Goal: Information Seeking & Learning: Learn about a topic

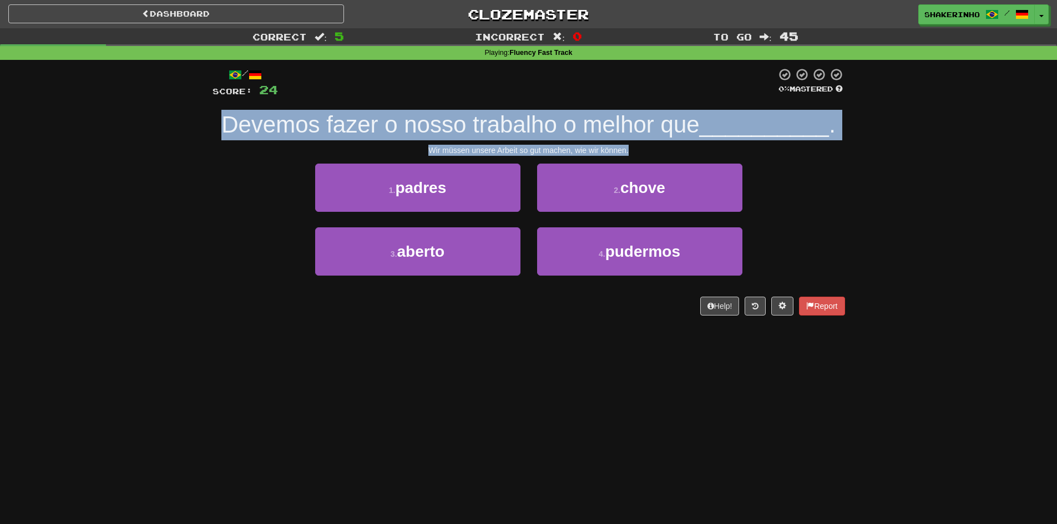
drag, startPoint x: 196, startPoint y: 125, endPoint x: 670, endPoint y: 148, distance: 474.3
click at [670, 148] on div "Correct : 5 Incorrect : 0 To go : 45 Playing : Fluency Fast Track / Score: 24 0…" at bounding box center [528, 179] width 1057 height 303
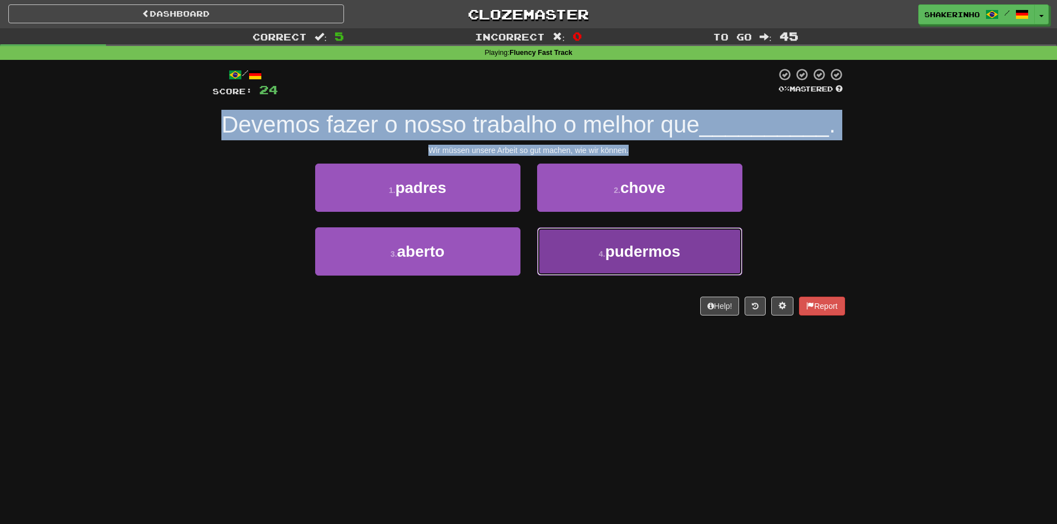
click at [601, 247] on button "4 . pudermos" at bounding box center [639, 251] width 205 height 48
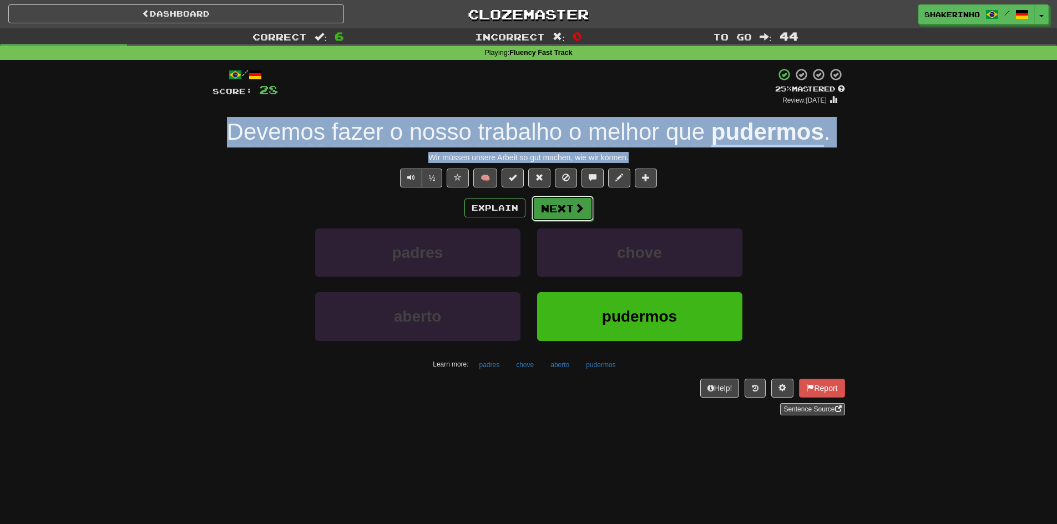
click at [557, 215] on button "Next" at bounding box center [562, 209] width 62 height 26
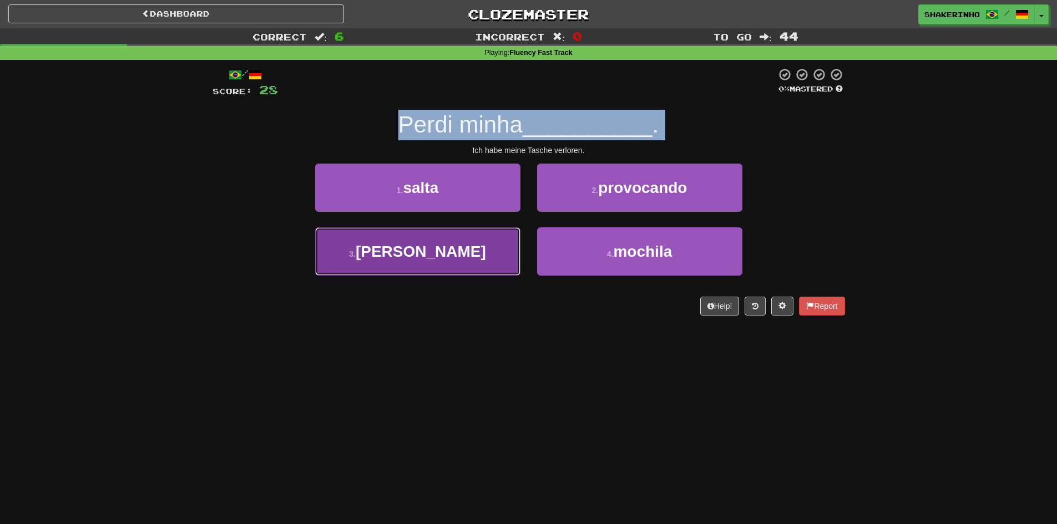
click at [458, 247] on button "3 . [PERSON_NAME]" at bounding box center [417, 251] width 205 height 48
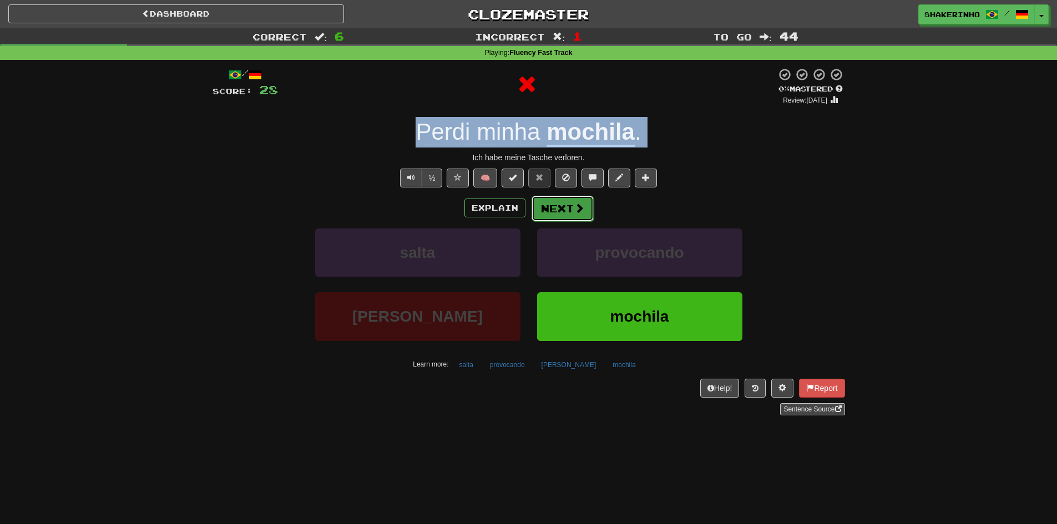
click at [544, 220] on button "Next" at bounding box center [562, 209] width 62 height 26
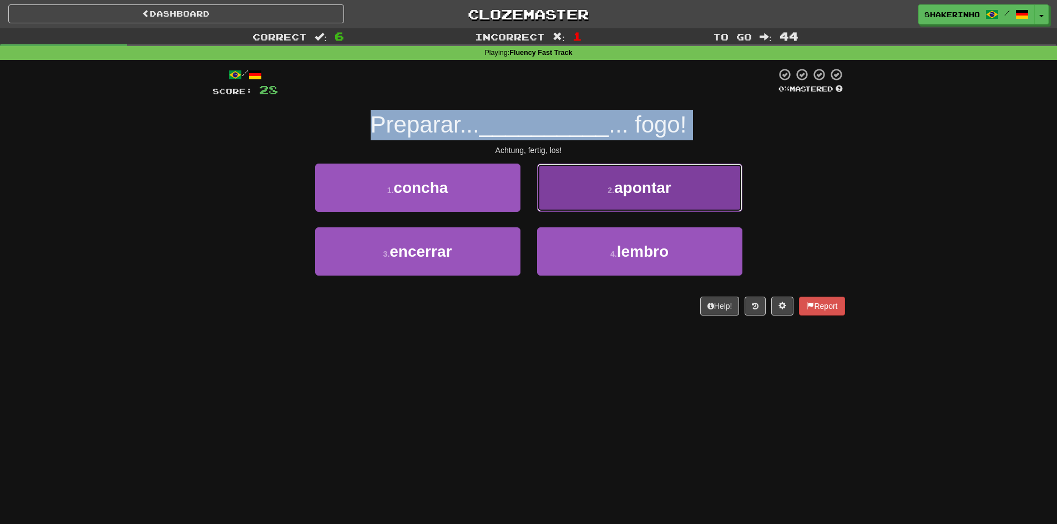
click at [588, 192] on button "2 . apontar" at bounding box center [639, 188] width 205 height 48
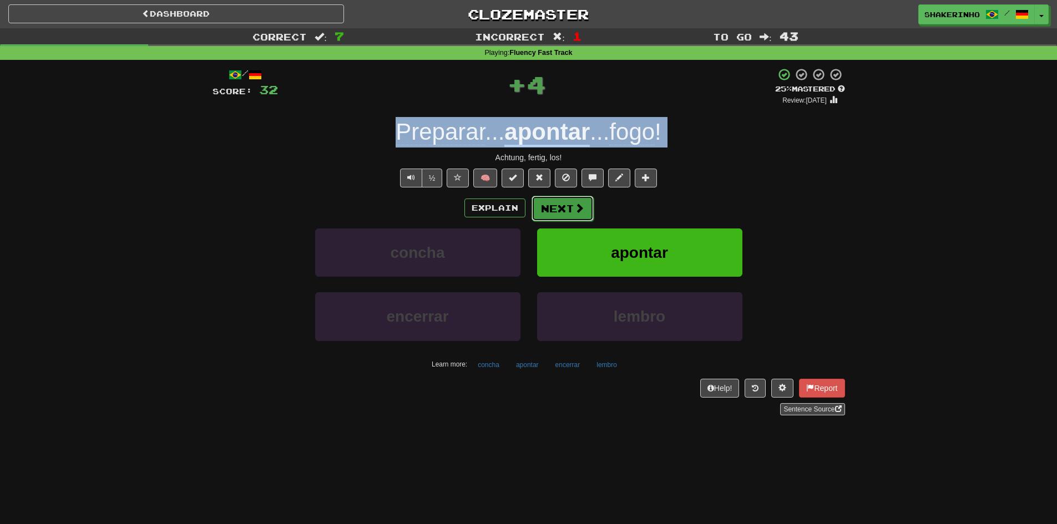
click at [572, 207] on button "Next" at bounding box center [562, 209] width 62 height 26
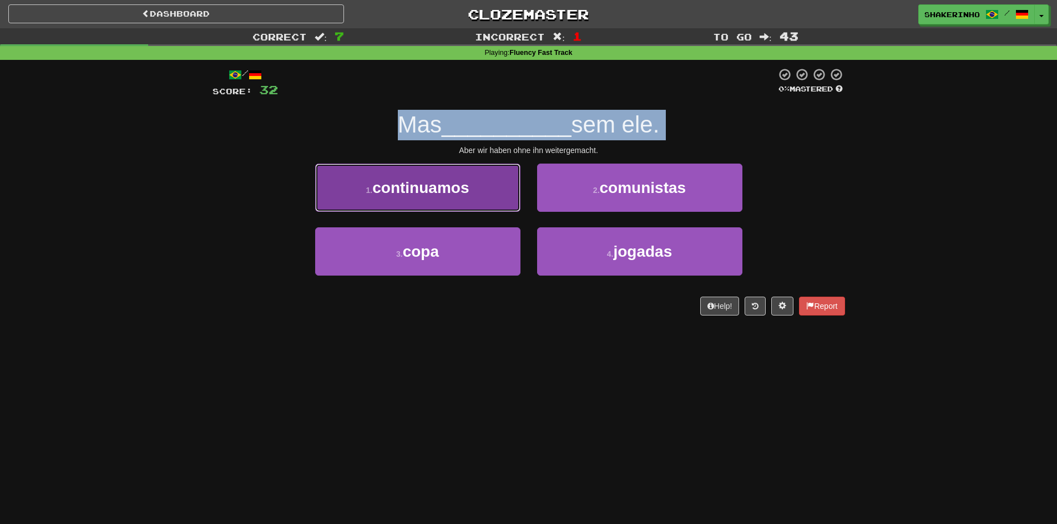
click at [399, 202] on button "1 . continuamos" at bounding box center [417, 188] width 205 height 48
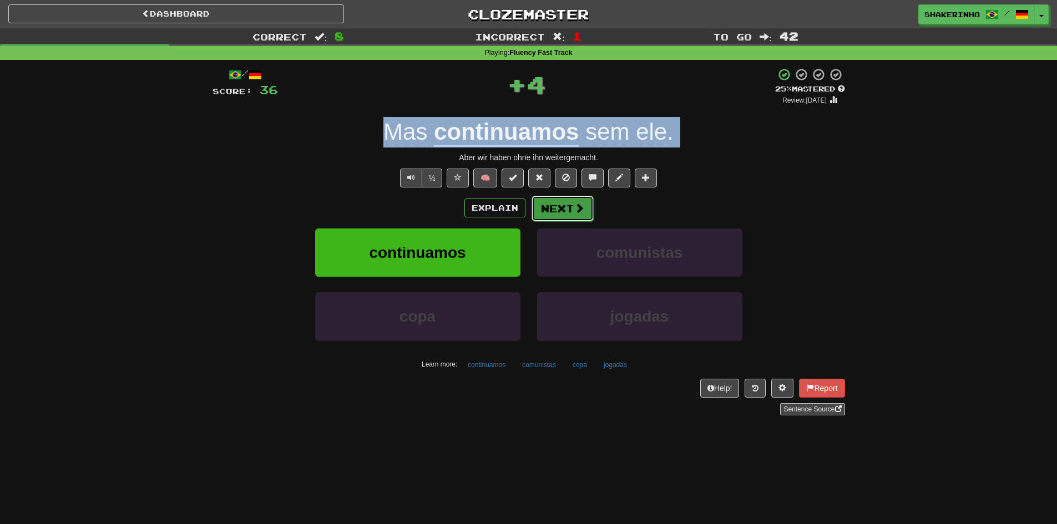
click at [555, 210] on button "Next" at bounding box center [562, 209] width 62 height 26
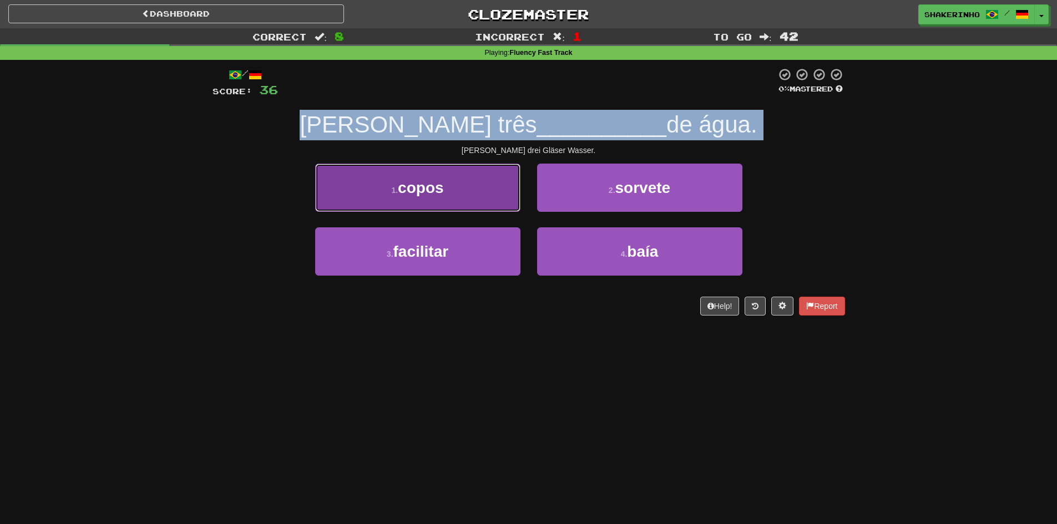
click at [470, 194] on button "1 . copos" at bounding box center [417, 188] width 205 height 48
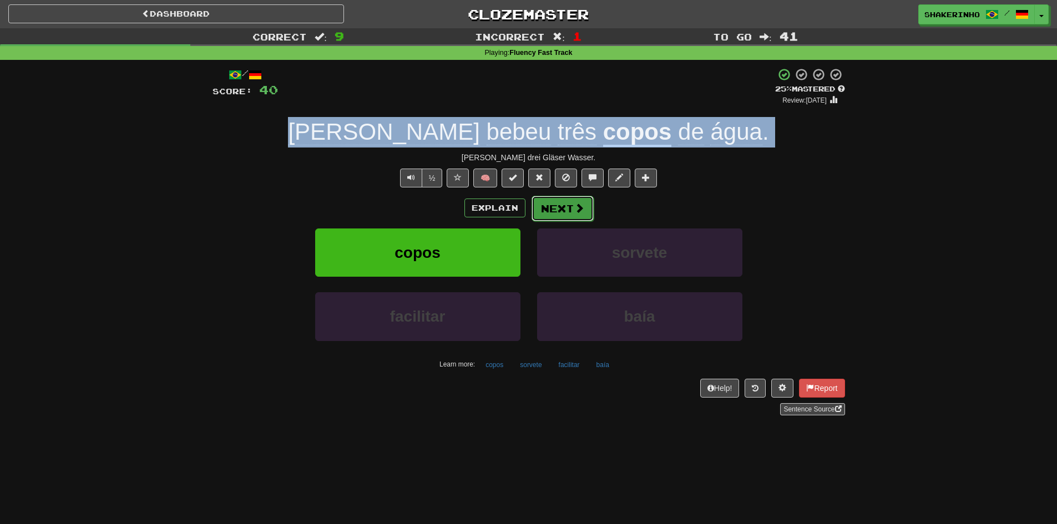
click at [570, 201] on button "Next" at bounding box center [562, 209] width 62 height 26
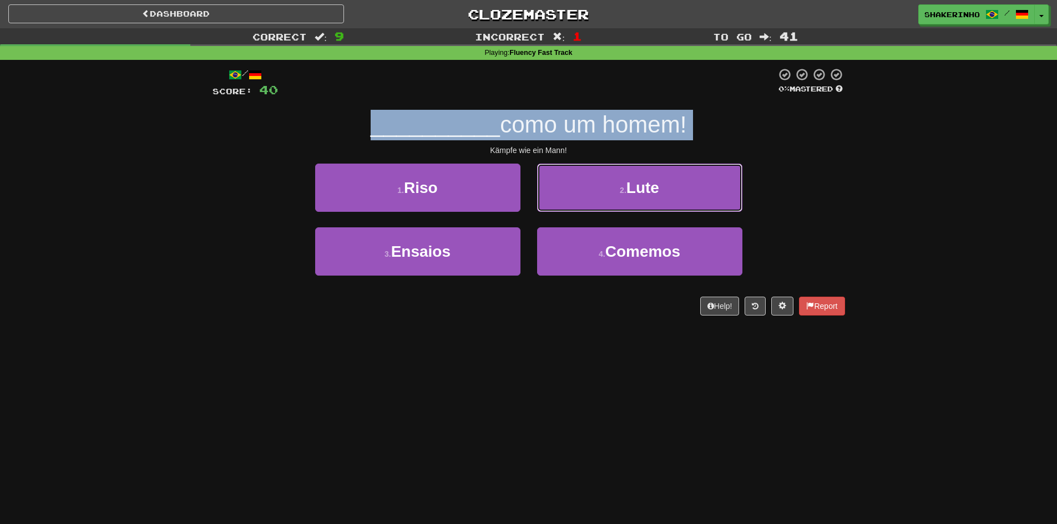
click at [567, 201] on button "2 . Lute" at bounding box center [639, 188] width 205 height 48
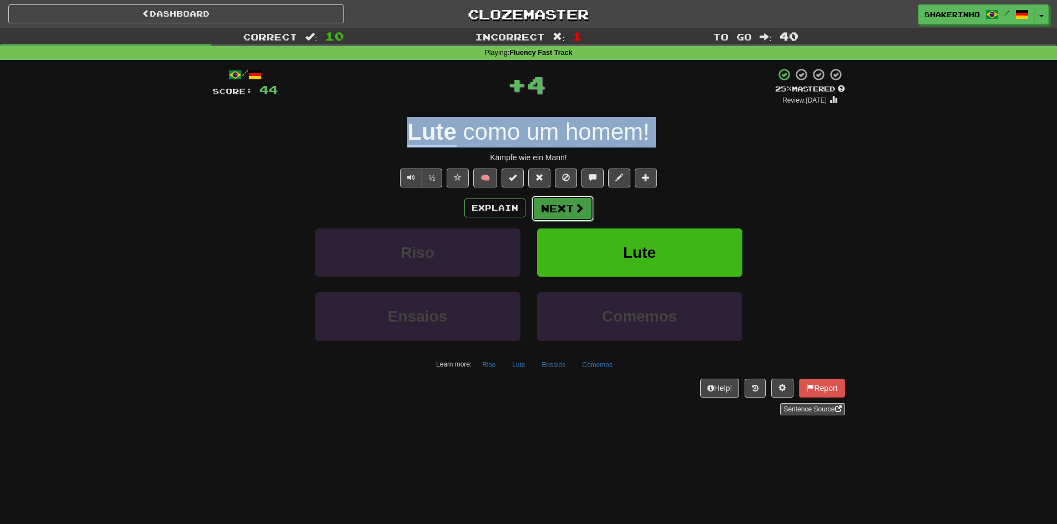
click at [563, 207] on button "Next" at bounding box center [562, 209] width 62 height 26
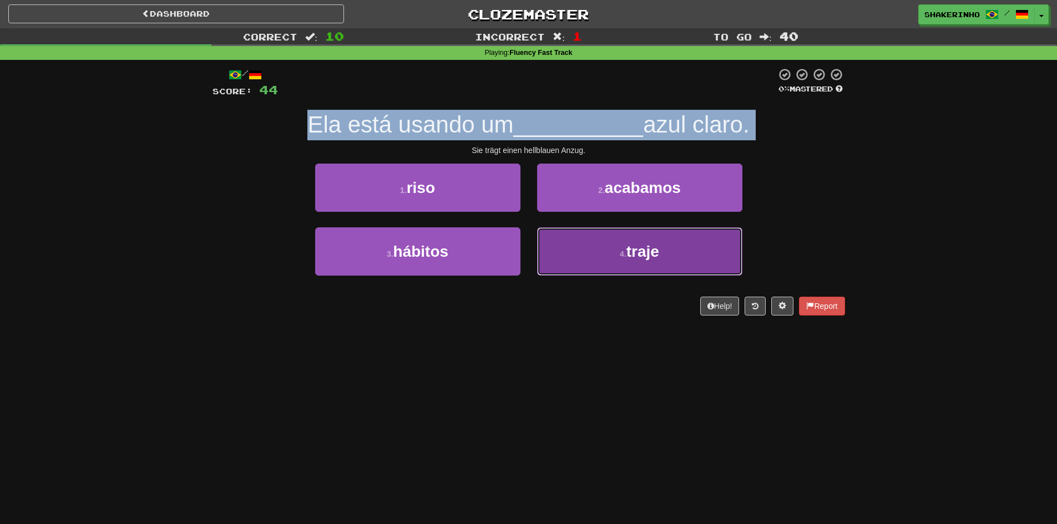
click at [635, 251] on span "traje" at bounding box center [642, 251] width 33 height 17
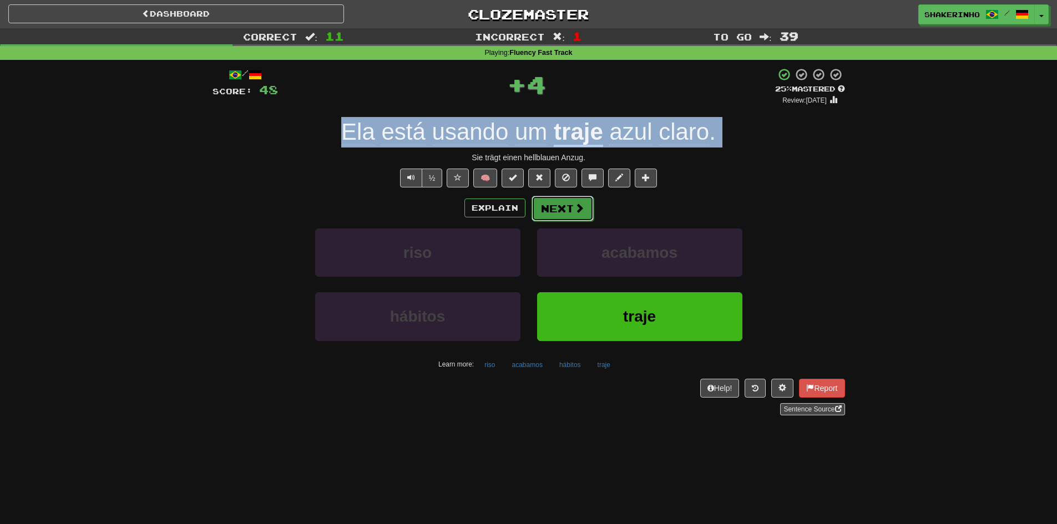
click at [574, 203] on span at bounding box center [579, 208] width 10 height 10
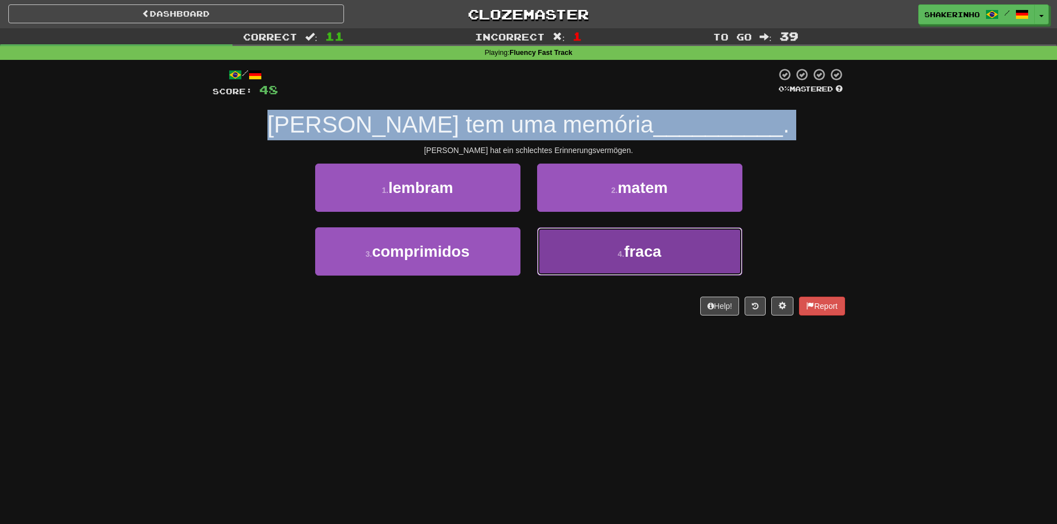
click at [587, 249] on button "4 . fraca" at bounding box center [639, 251] width 205 height 48
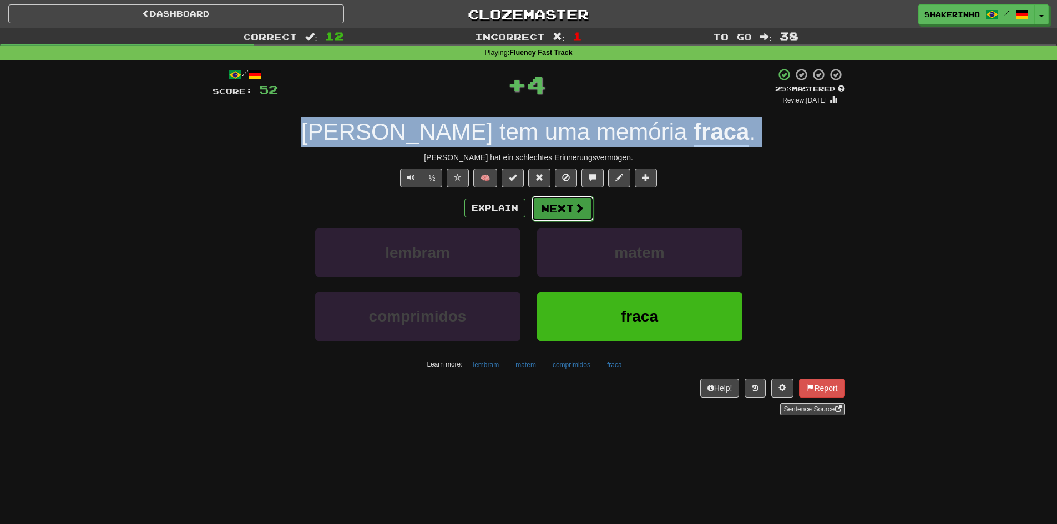
click at [560, 210] on button "Next" at bounding box center [562, 209] width 62 height 26
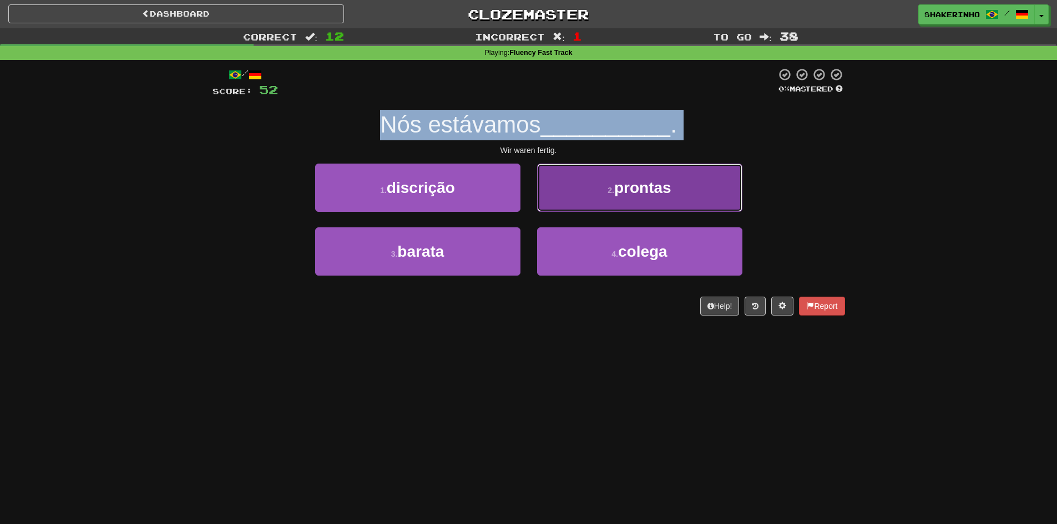
click at [560, 210] on button "2 . prontas" at bounding box center [639, 188] width 205 height 48
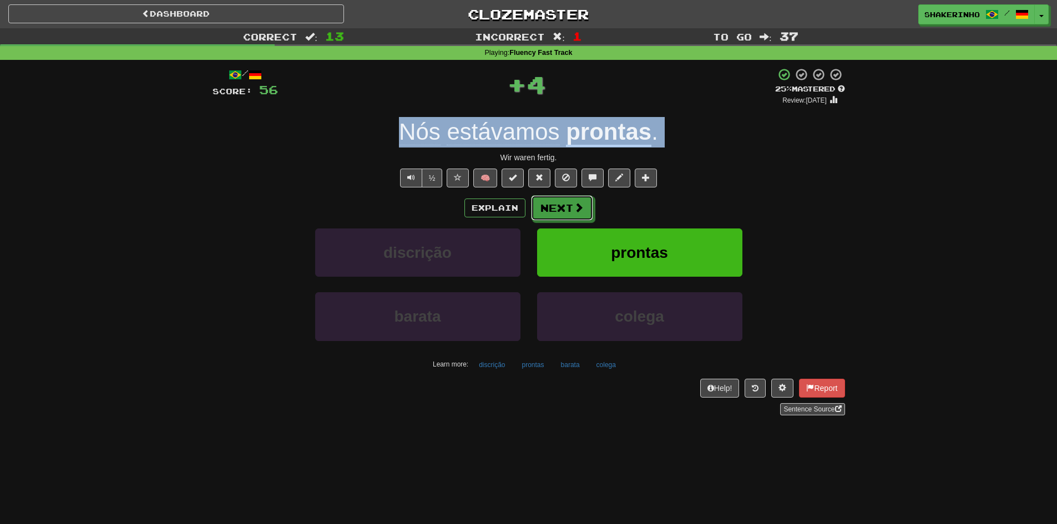
click at [560, 210] on button "Next" at bounding box center [562, 208] width 62 height 26
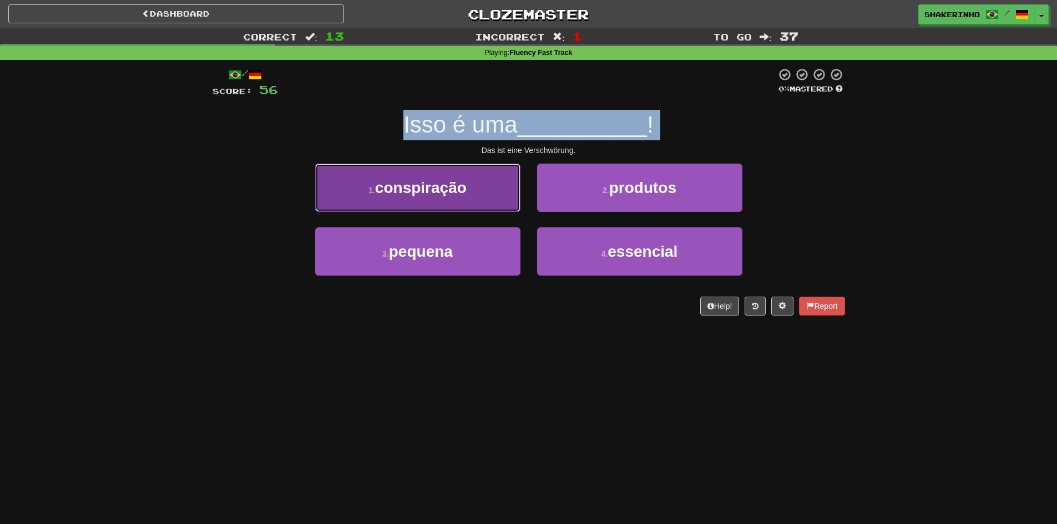
click at [459, 197] on button "1 . conspiração" at bounding box center [417, 188] width 205 height 48
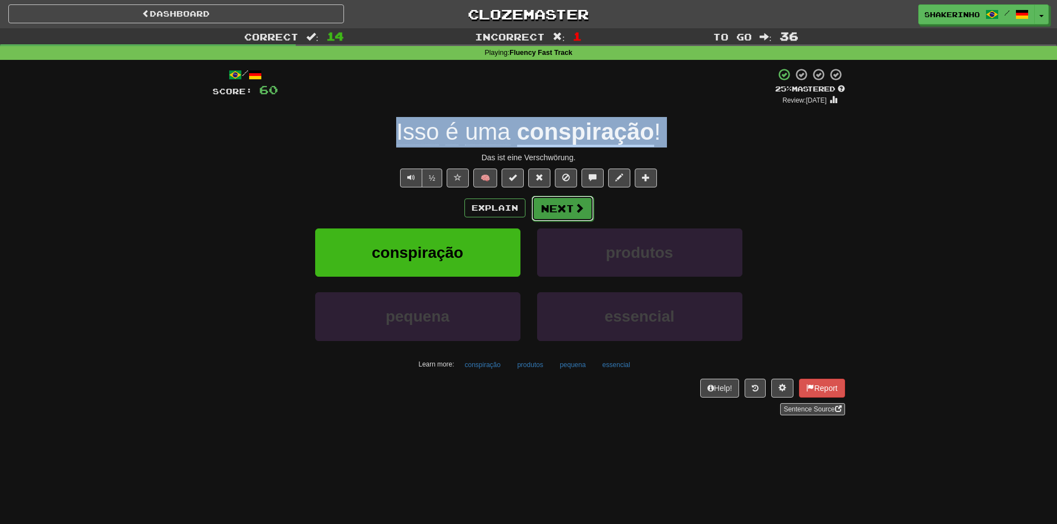
click at [571, 206] on button "Next" at bounding box center [562, 209] width 62 height 26
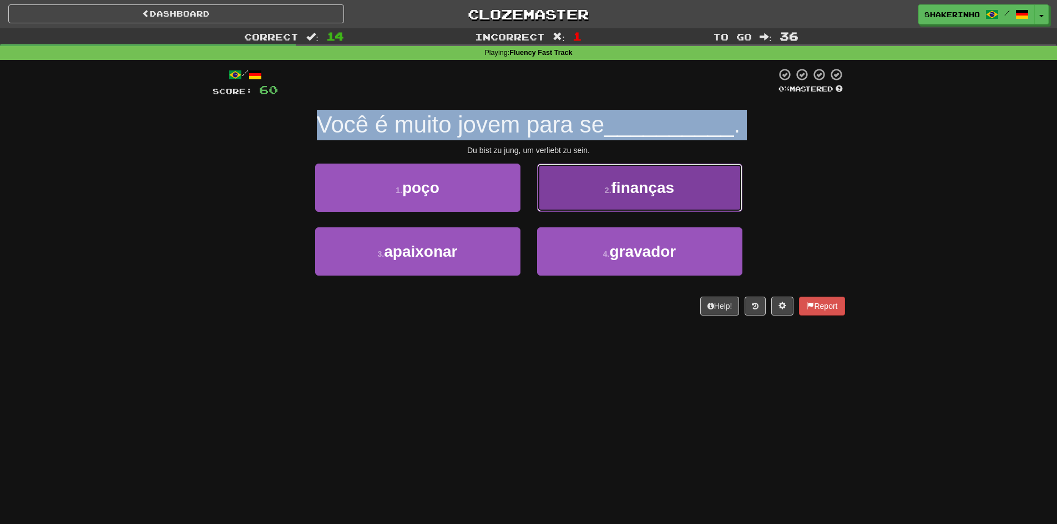
click at [609, 197] on button "2 . finanças" at bounding box center [639, 188] width 205 height 48
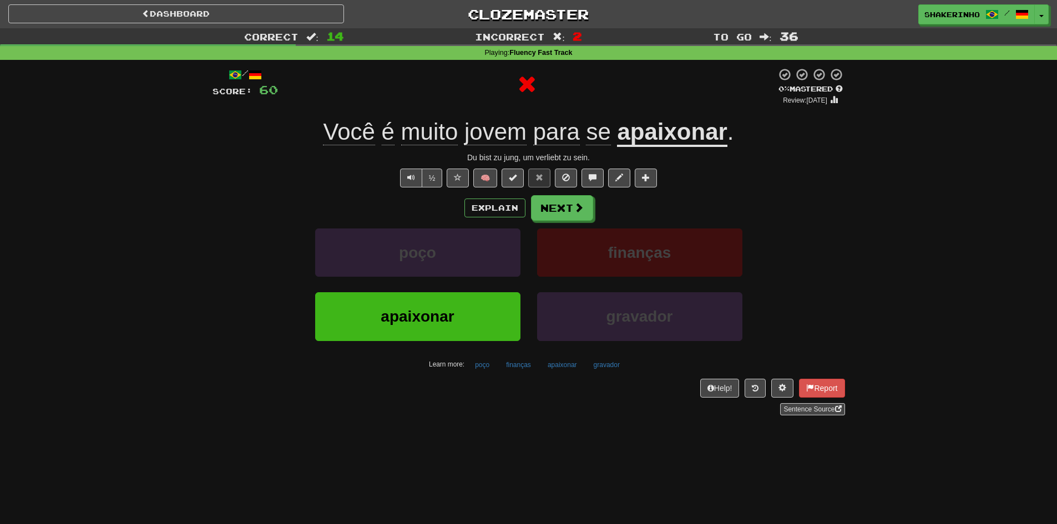
click at [581, 194] on div "/ Score: 60 0 % Mastered Review: [DATE] Você é muito jovem para se apaixonar . …" at bounding box center [528, 242] width 632 height 348
click at [570, 208] on button "Next" at bounding box center [562, 209] width 62 height 26
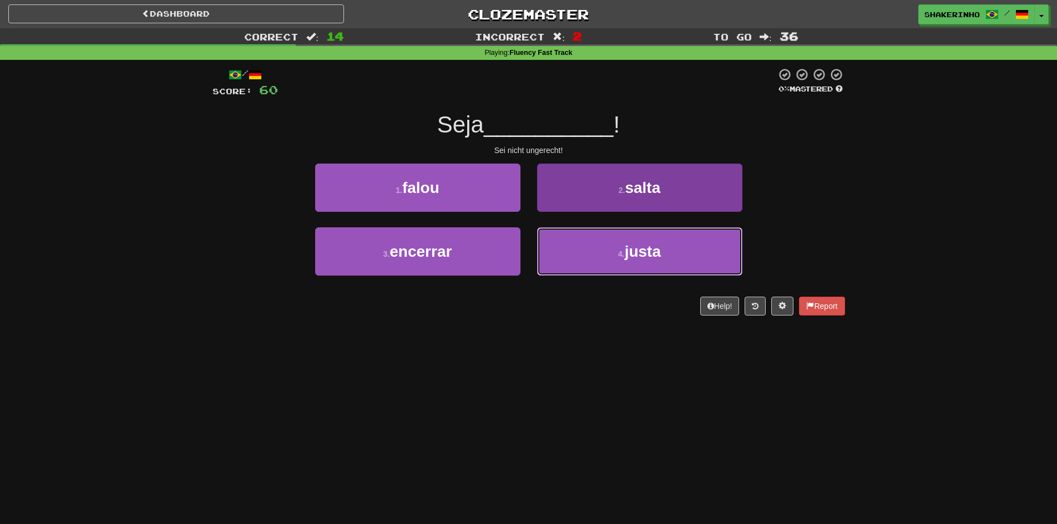
click at [600, 246] on button "4 . justa" at bounding box center [639, 251] width 205 height 48
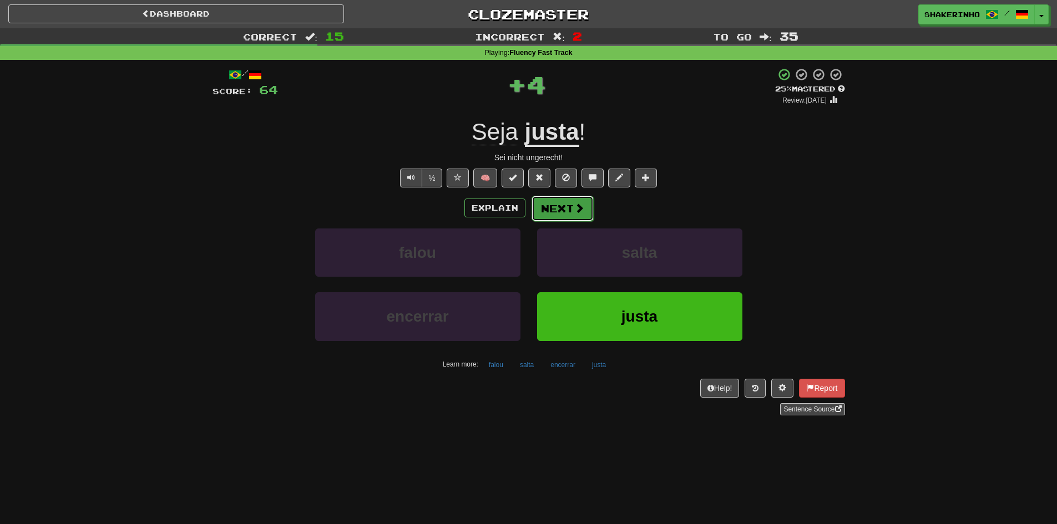
click at [567, 211] on button "Next" at bounding box center [562, 209] width 62 height 26
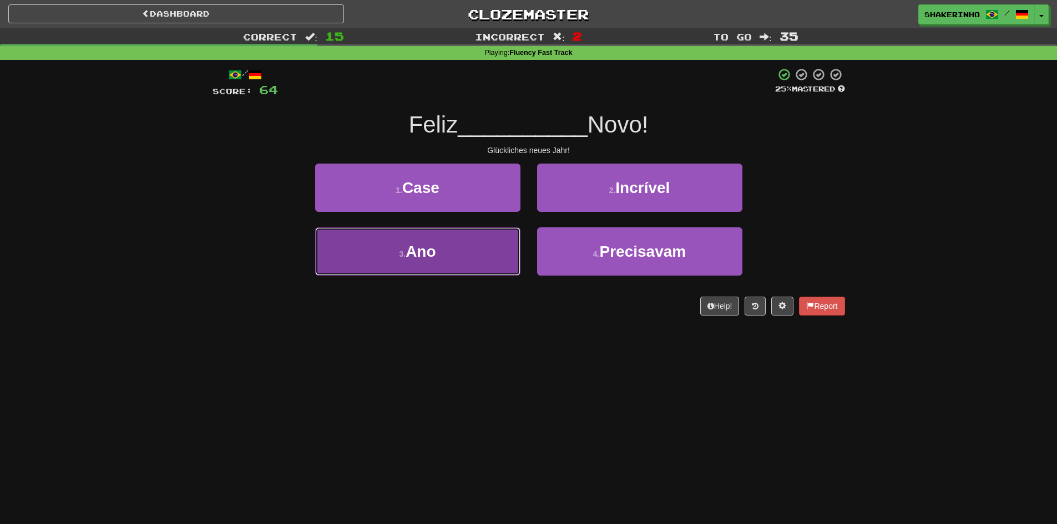
click at [479, 244] on button "3 . Ano" at bounding box center [417, 251] width 205 height 48
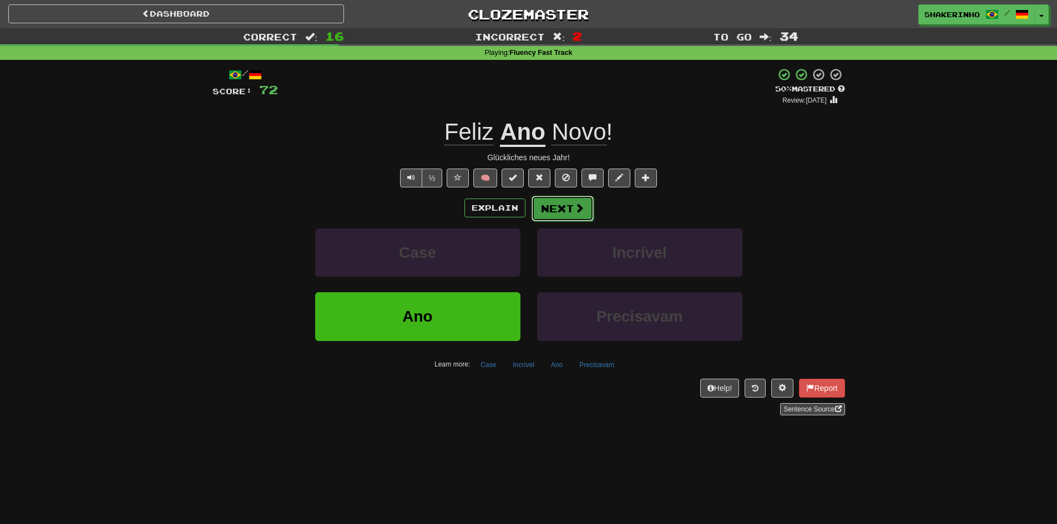
click at [550, 209] on button "Next" at bounding box center [562, 209] width 62 height 26
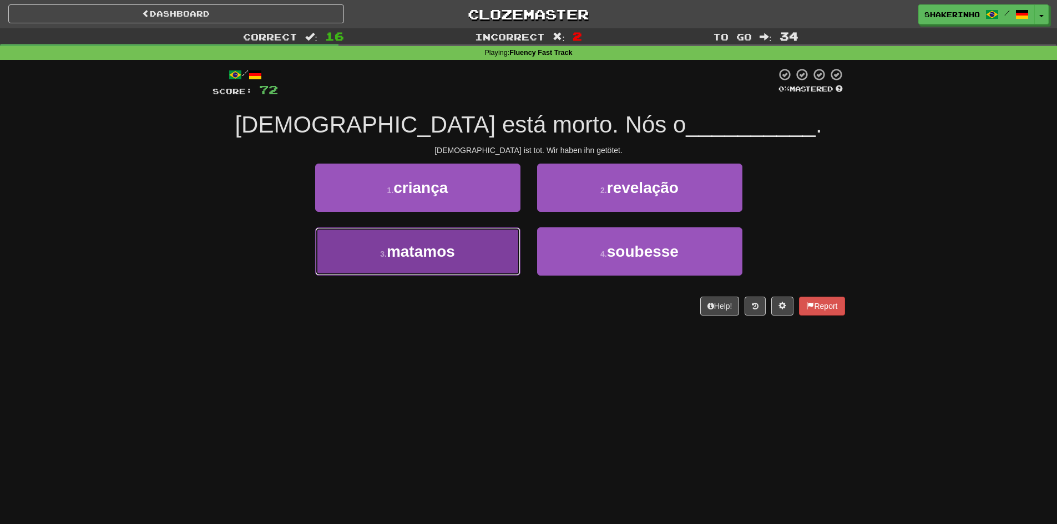
click at [491, 246] on button "3 . matamos" at bounding box center [417, 251] width 205 height 48
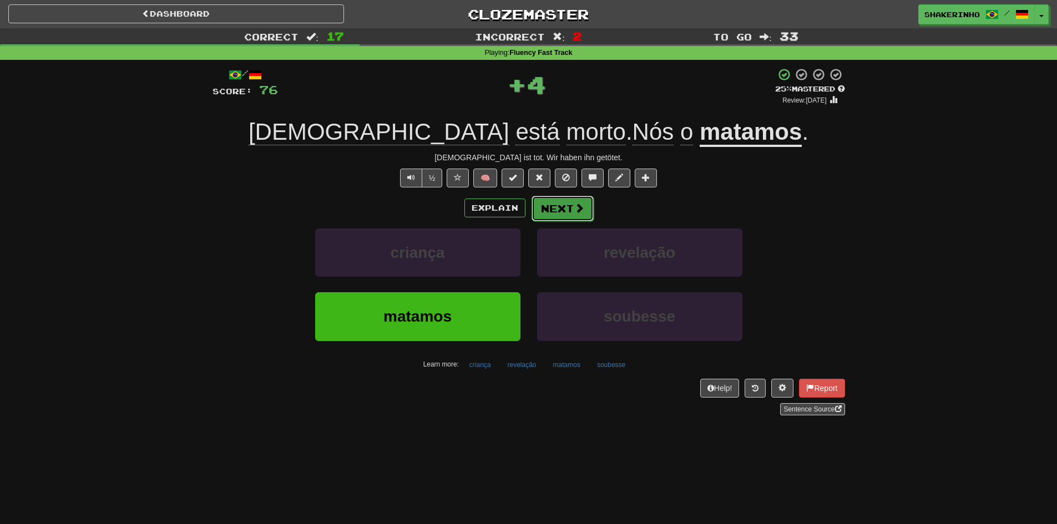
click at [563, 208] on button "Next" at bounding box center [562, 209] width 62 height 26
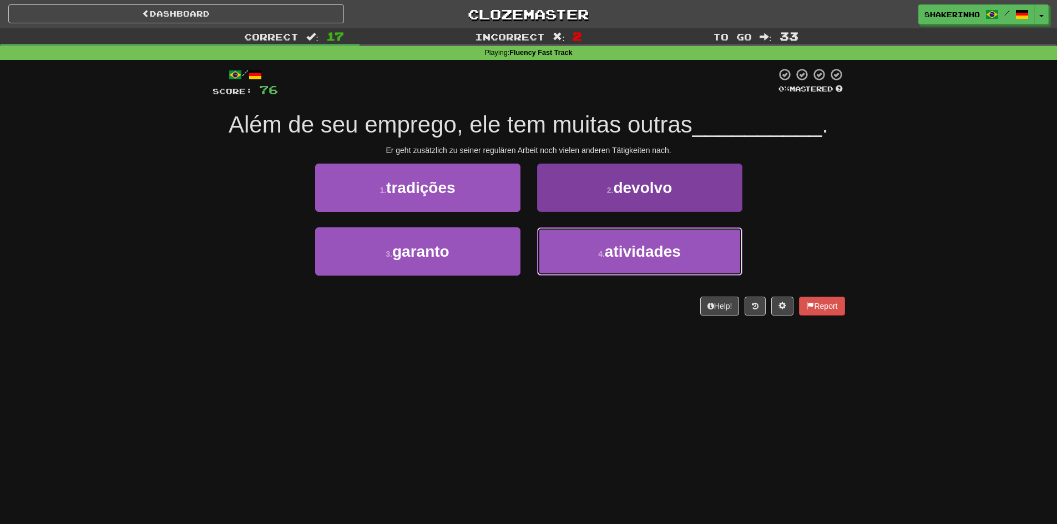
click at [575, 260] on button "4 . atividades" at bounding box center [639, 251] width 205 height 48
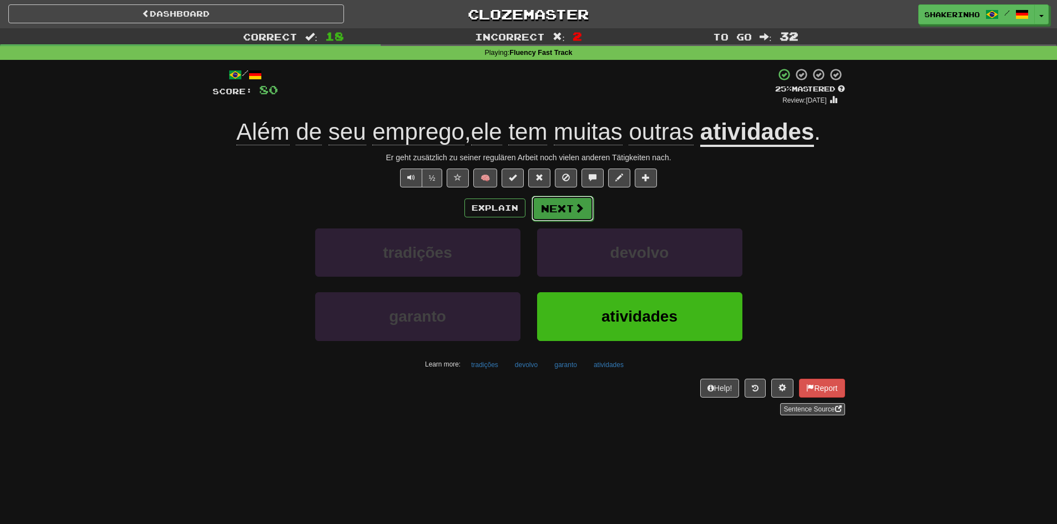
click at [579, 212] on span at bounding box center [579, 208] width 10 height 10
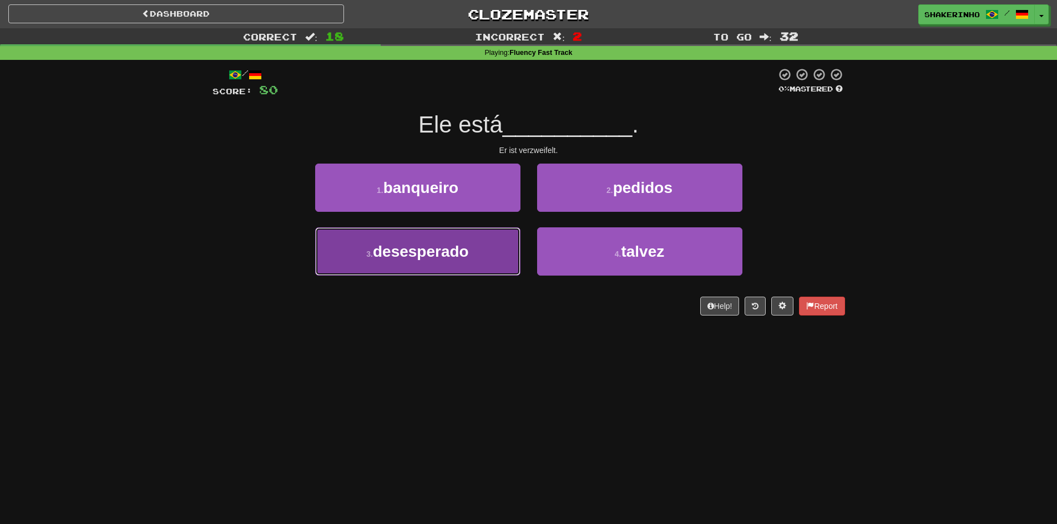
click at [452, 265] on button "3 . desesperado" at bounding box center [417, 251] width 205 height 48
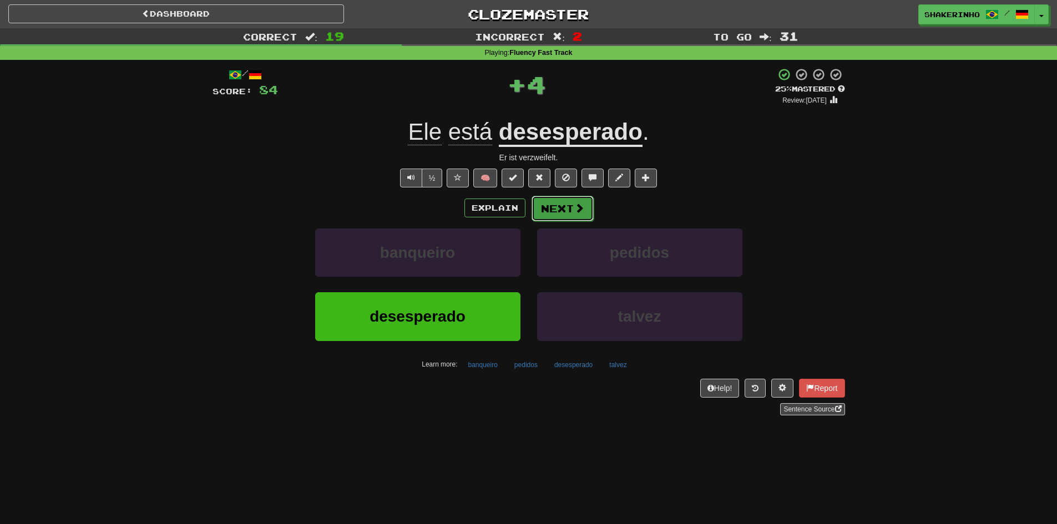
click at [551, 216] on button "Next" at bounding box center [562, 209] width 62 height 26
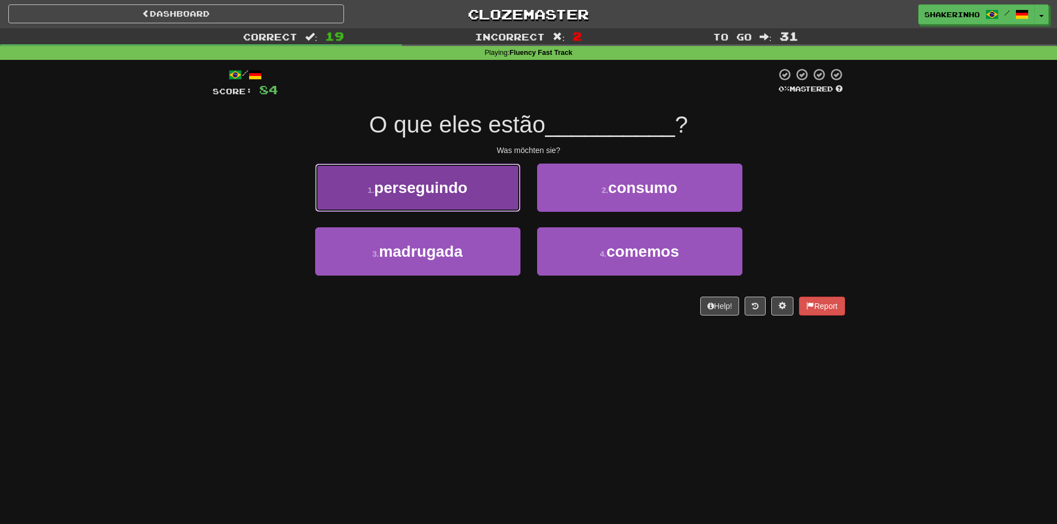
click at [472, 191] on button "1 . perseguindo" at bounding box center [417, 188] width 205 height 48
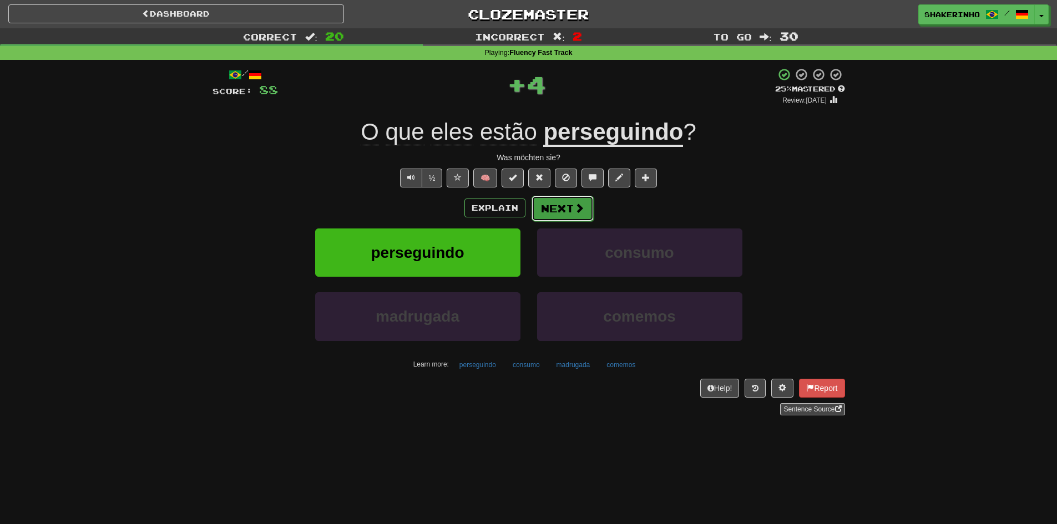
click at [564, 212] on button "Next" at bounding box center [562, 209] width 62 height 26
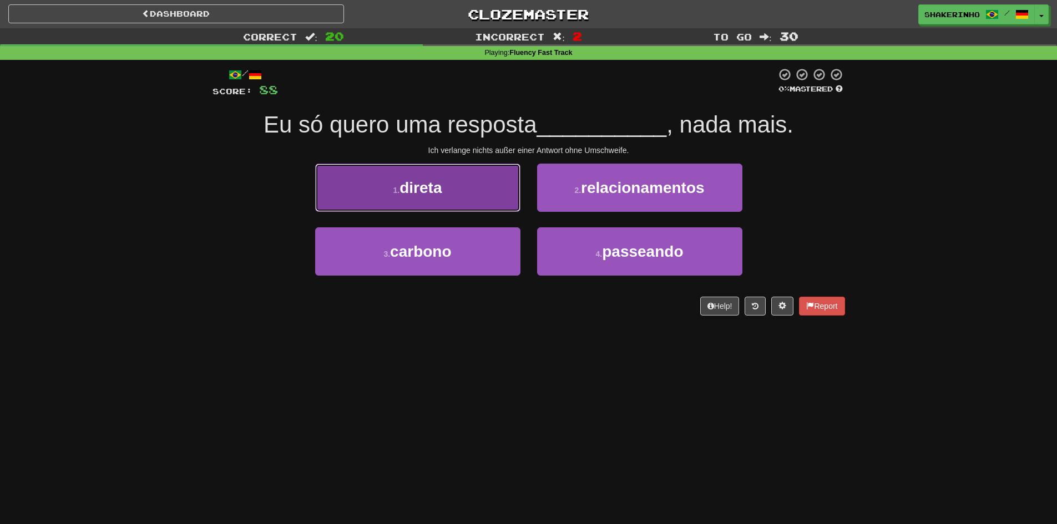
click at [470, 194] on button "1 . direta" at bounding box center [417, 188] width 205 height 48
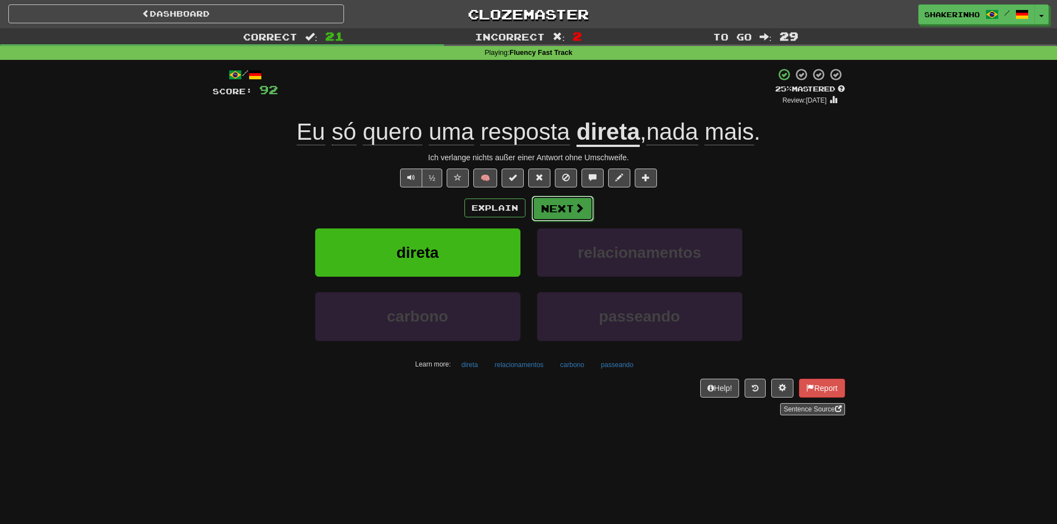
click at [570, 210] on button "Next" at bounding box center [562, 209] width 62 height 26
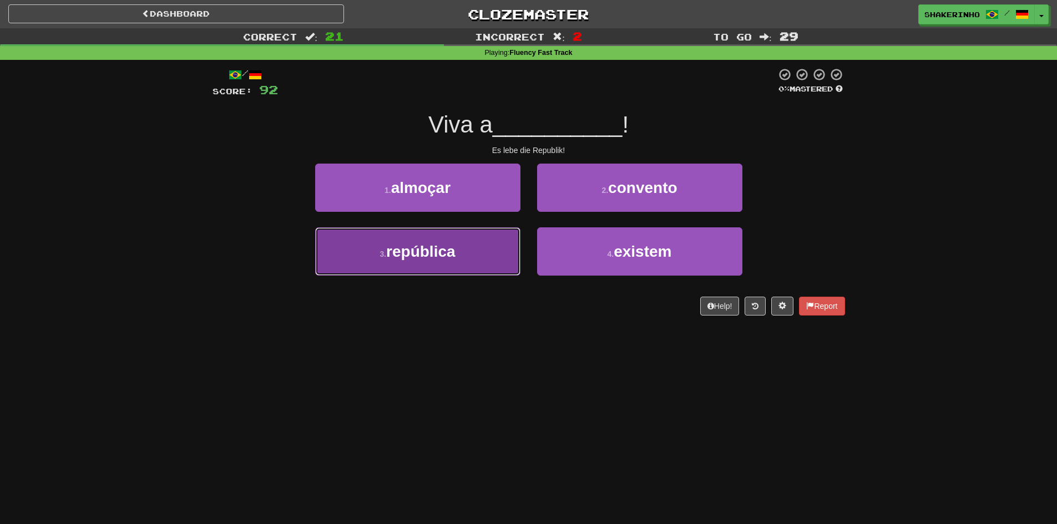
click at [447, 266] on button "3 . república" at bounding box center [417, 251] width 205 height 48
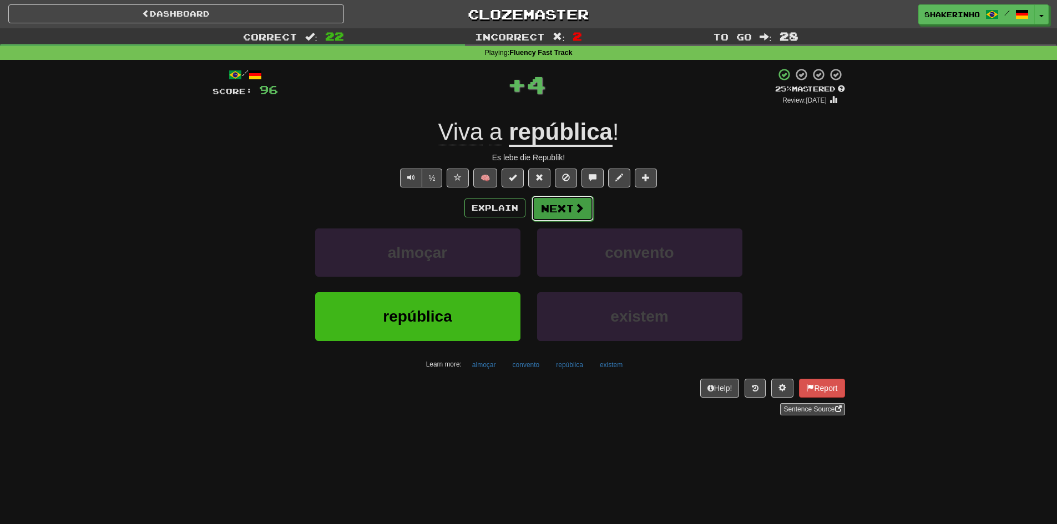
click at [567, 212] on button "Next" at bounding box center [562, 209] width 62 height 26
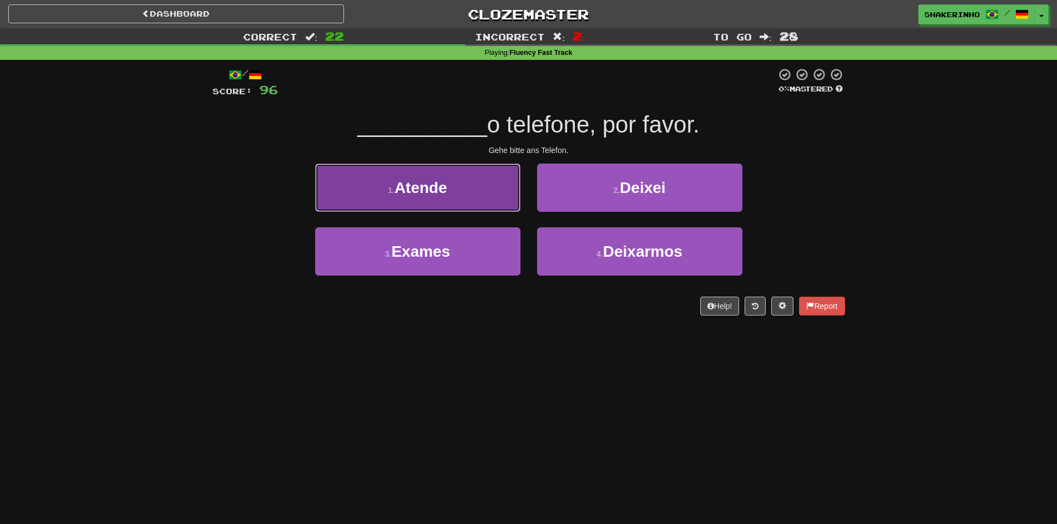
click at [485, 192] on button "1 . Atende" at bounding box center [417, 188] width 205 height 48
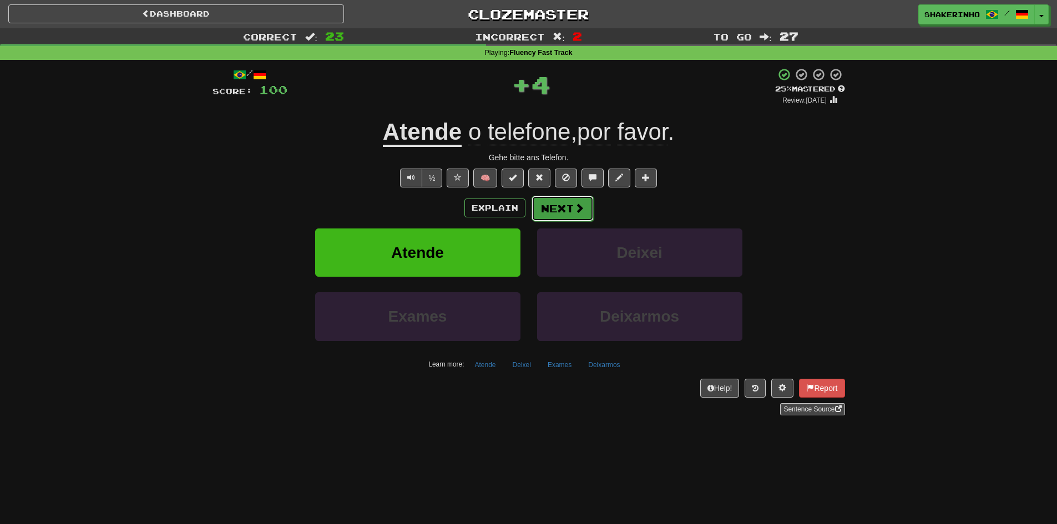
click at [557, 207] on button "Next" at bounding box center [562, 209] width 62 height 26
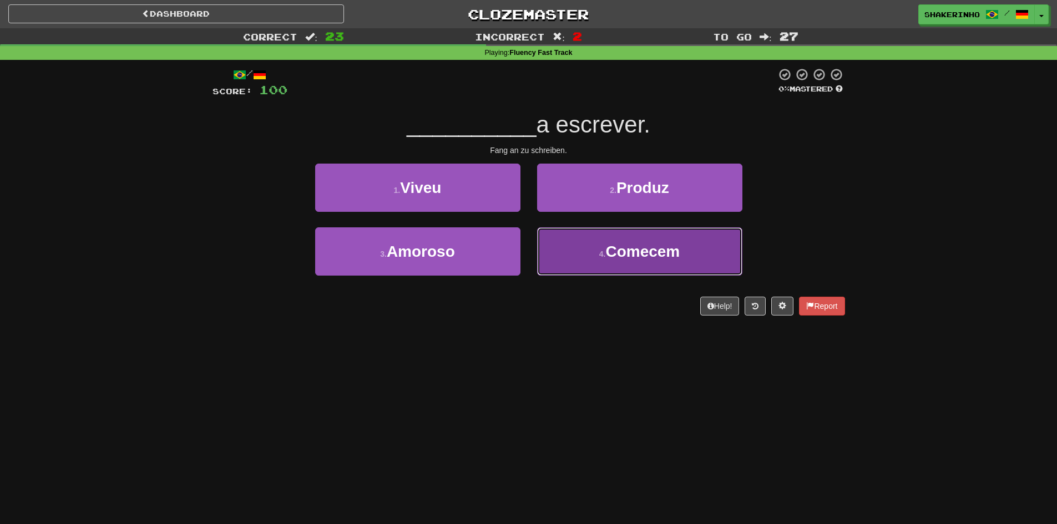
click at [594, 275] on button "4 . Comecem" at bounding box center [639, 251] width 205 height 48
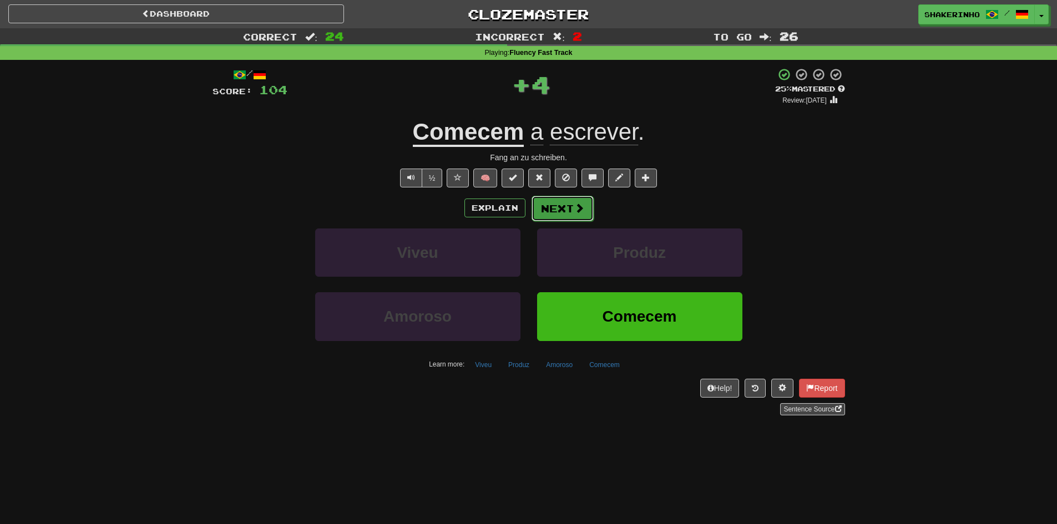
click at [580, 214] on button "Next" at bounding box center [562, 209] width 62 height 26
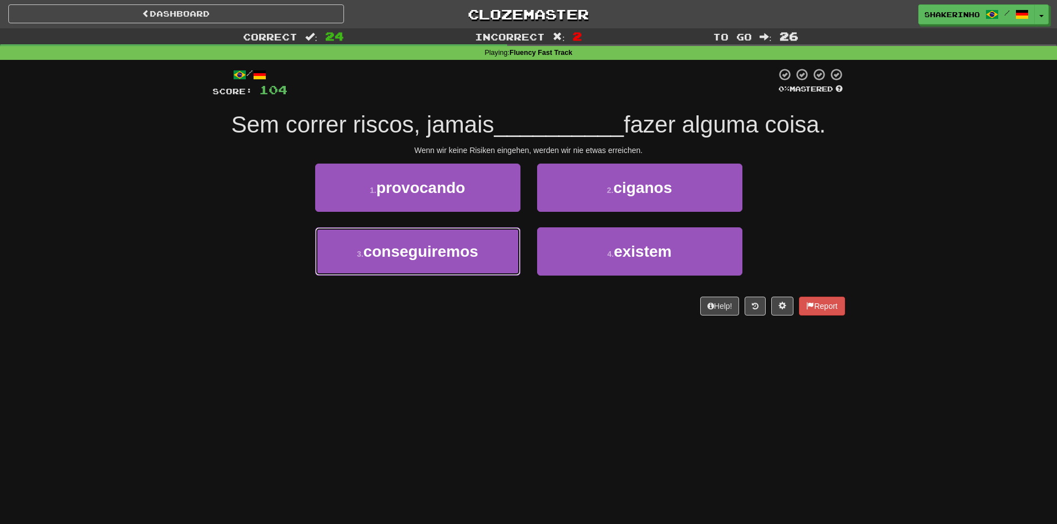
drag, startPoint x: 463, startPoint y: 263, endPoint x: 447, endPoint y: 322, distance: 61.5
click at [447, 322] on div "/ Score: 104 0 % Mastered Sem correr riscos, jamais __________ fazer alguma coi…" at bounding box center [528, 195] width 632 height 271
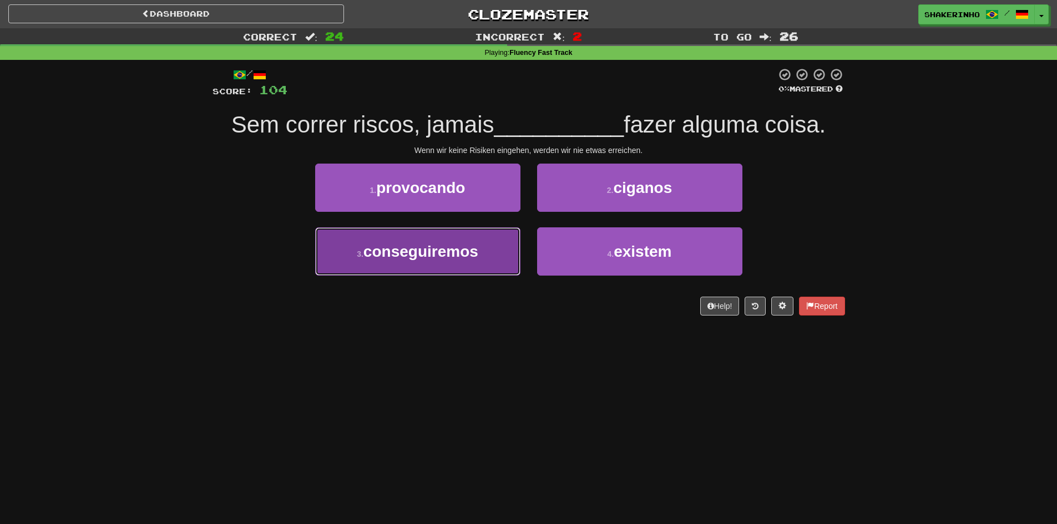
click at [491, 252] on button "3 . conseguiremos" at bounding box center [417, 251] width 205 height 48
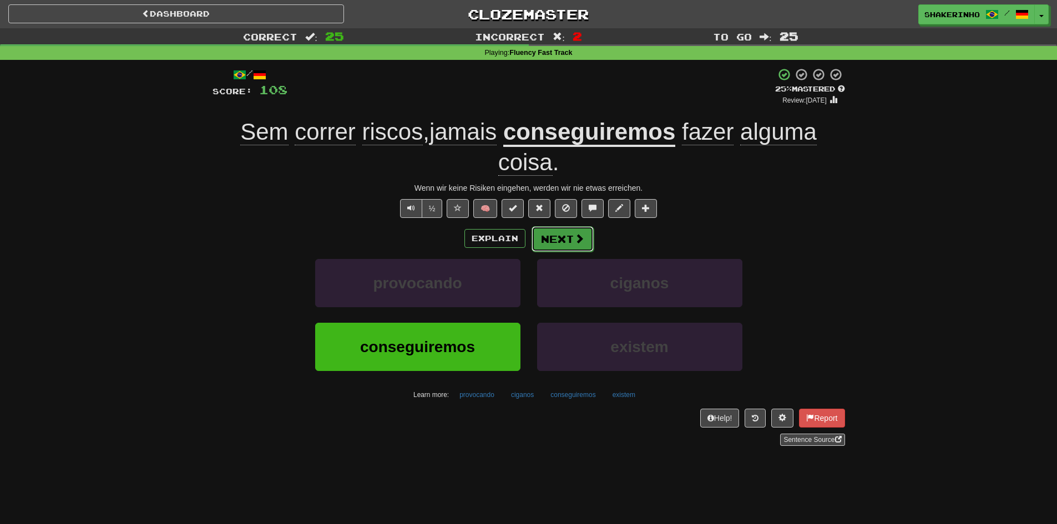
click at [559, 237] on button "Next" at bounding box center [562, 239] width 62 height 26
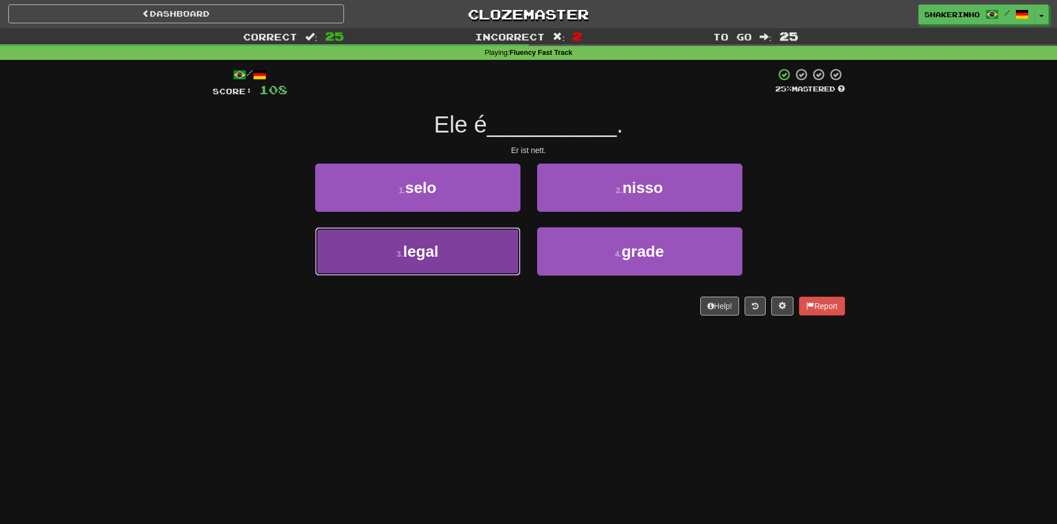
click at [477, 262] on button "3 . legal" at bounding box center [417, 251] width 205 height 48
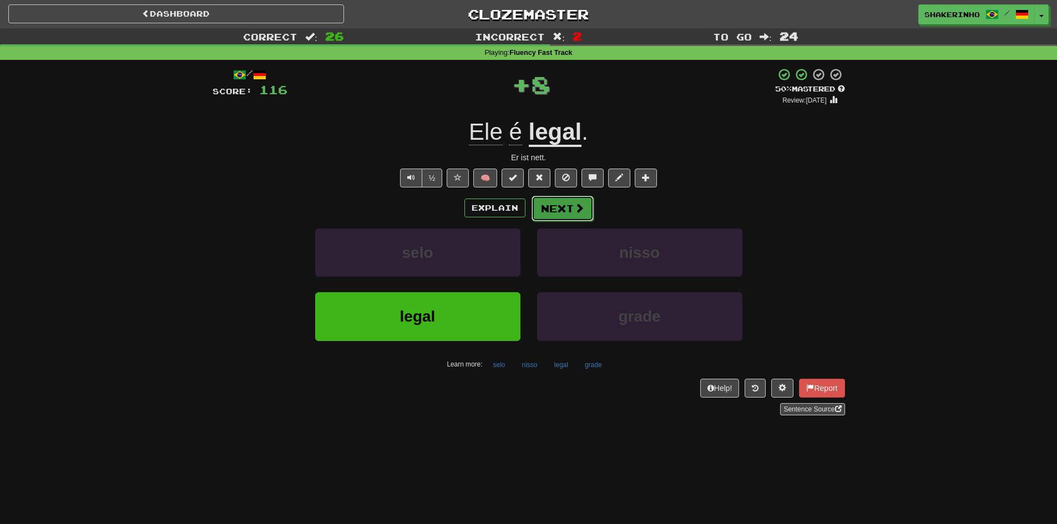
click at [559, 205] on button "Next" at bounding box center [562, 209] width 62 height 26
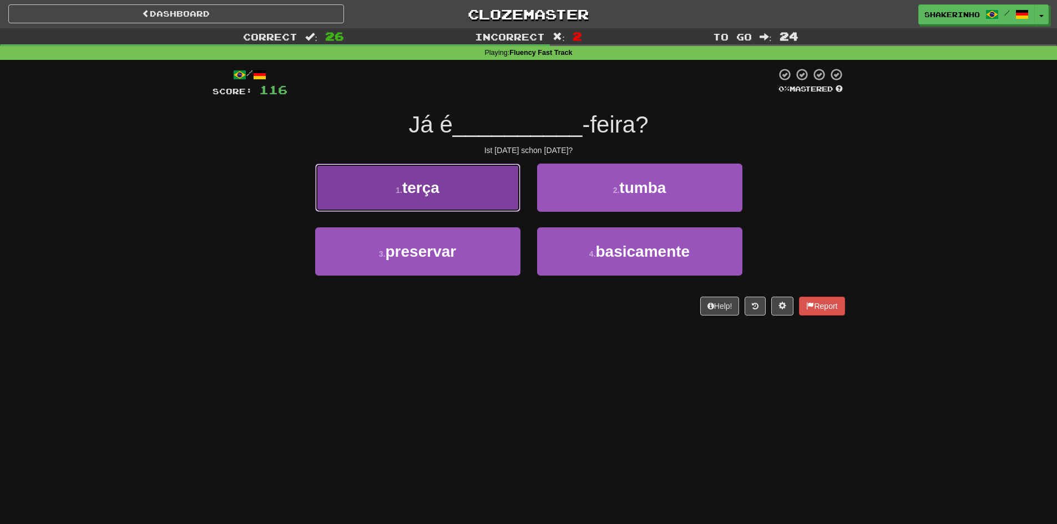
click at [504, 204] on button "1 . terça" at bounding box center [417, 188] width 205 height 48
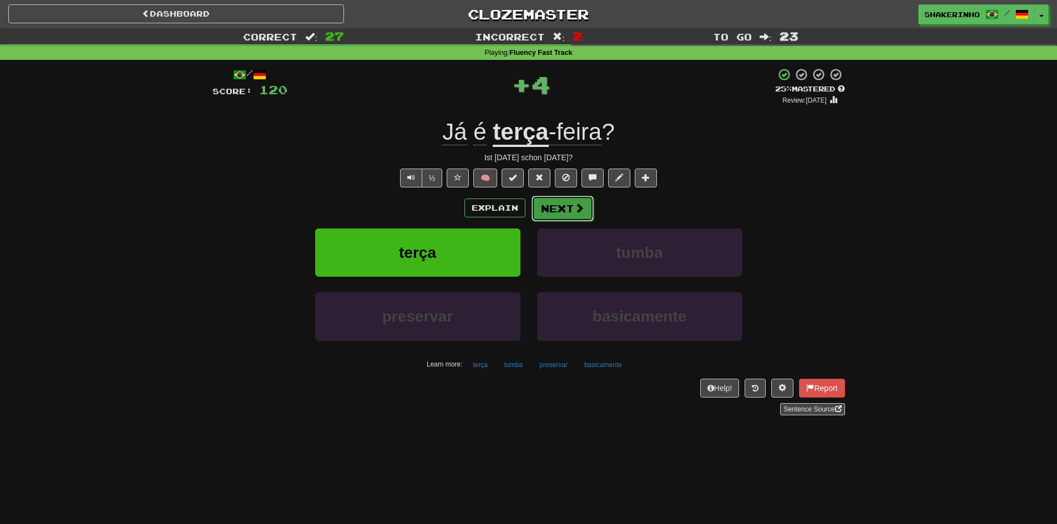
click at [555, 201] on button "Next" at bounding box center [562, 209] width 62 height 26
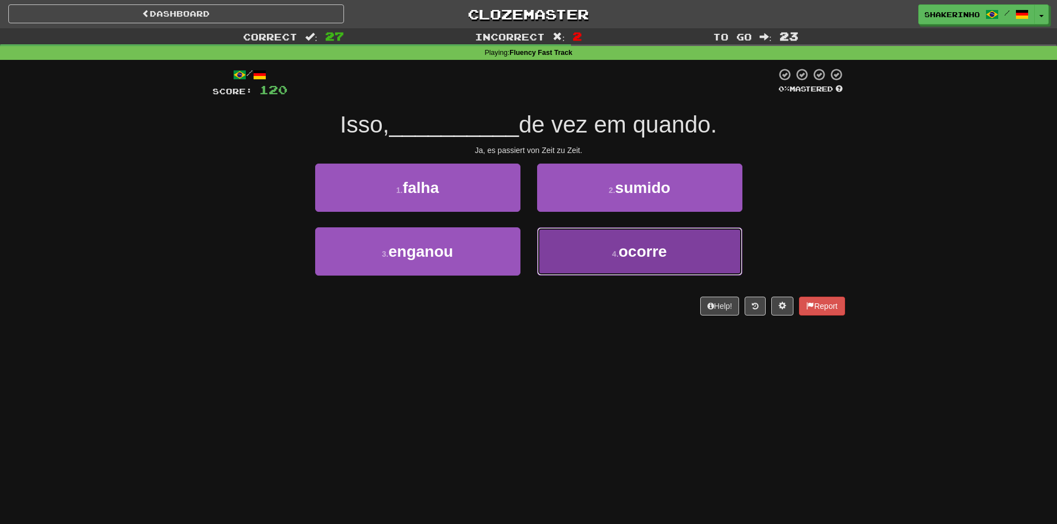
click at [571, 268] on button "4 . ocorre" at bounding box center [639, 251] width 205 height 48
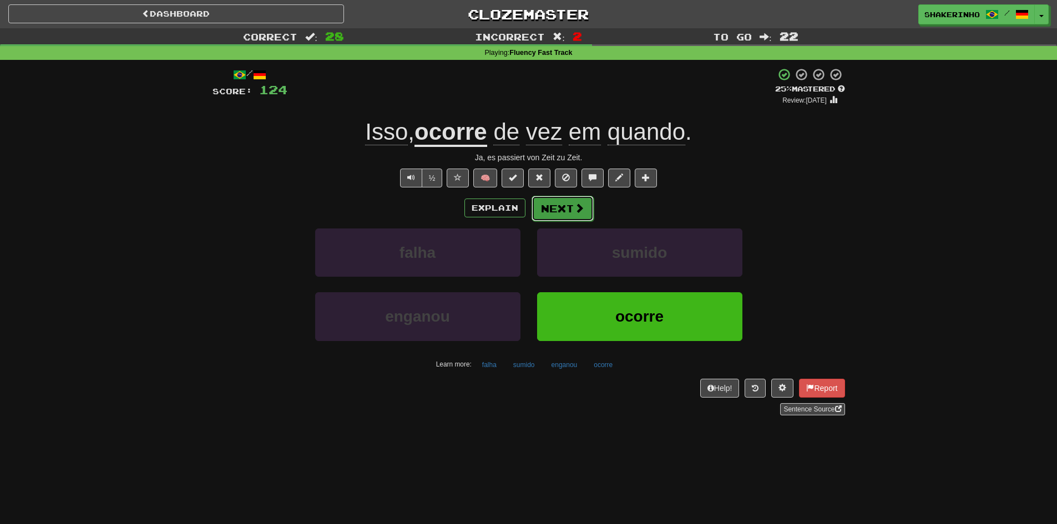
click at [557, 212] on button "Next" at bounding box center [562, 209] width 62 height 26
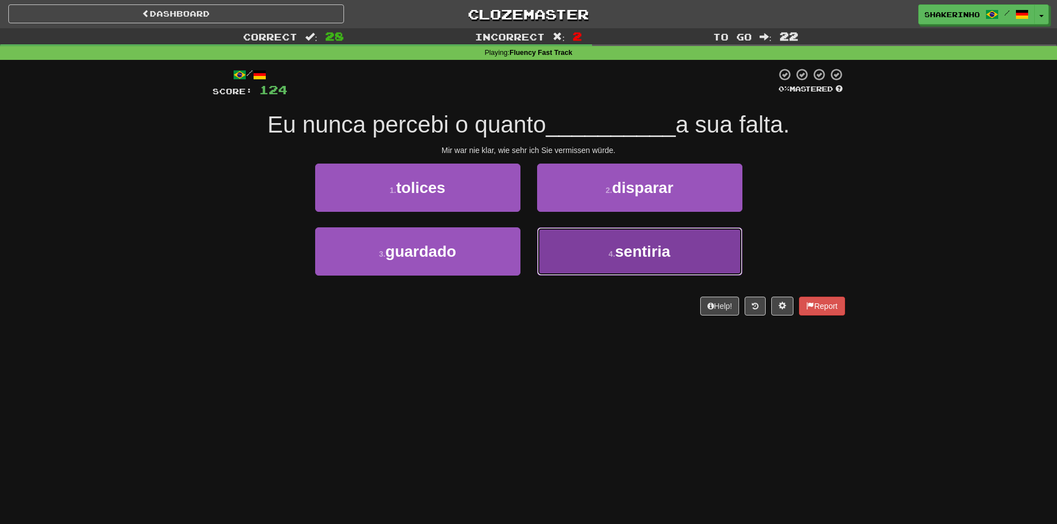
click at [586, 255] on button "4 . sentiria" at bounding box center [639, 251] width 205 height 48
